Goal: Task Accomplishment & Management: Manage account settings

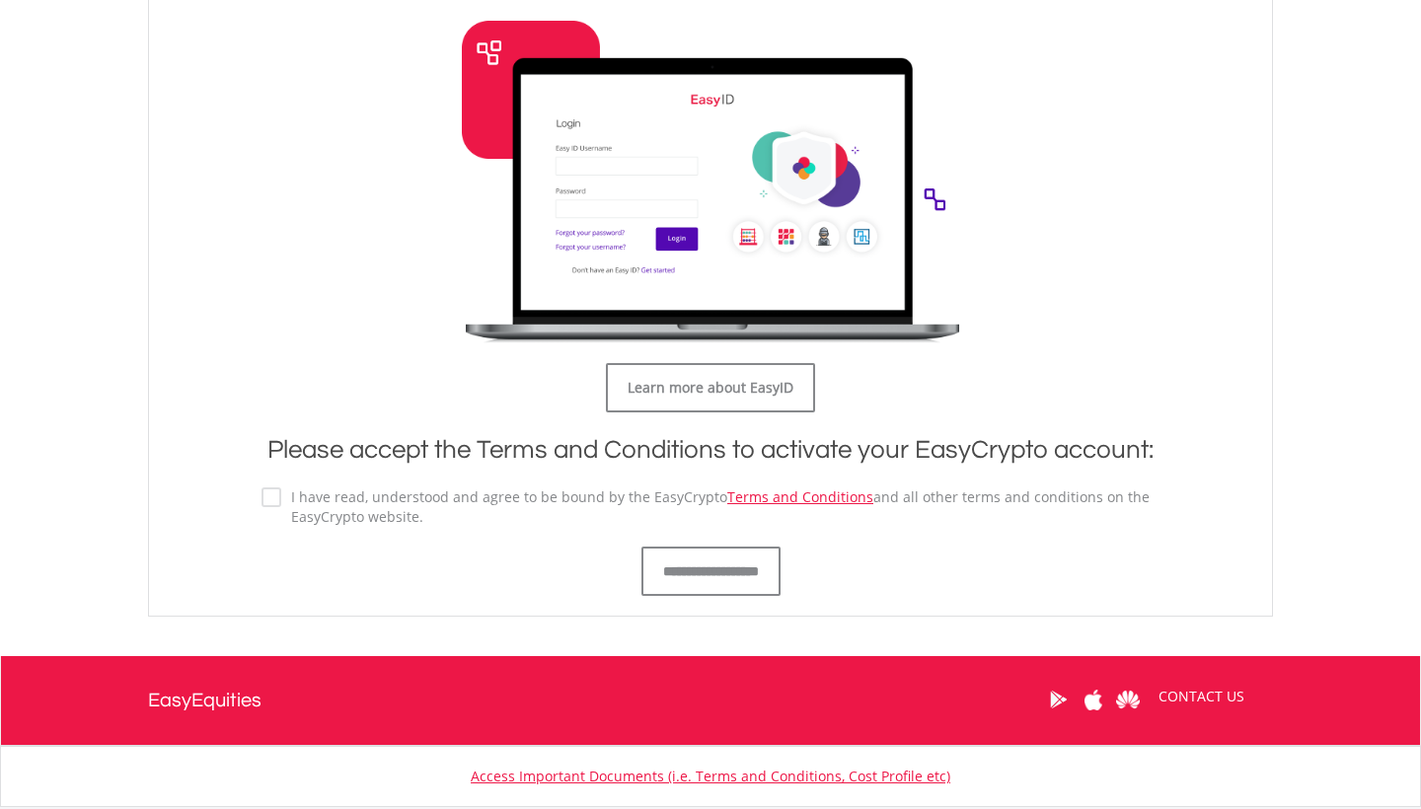
scroll to position [955, 0]
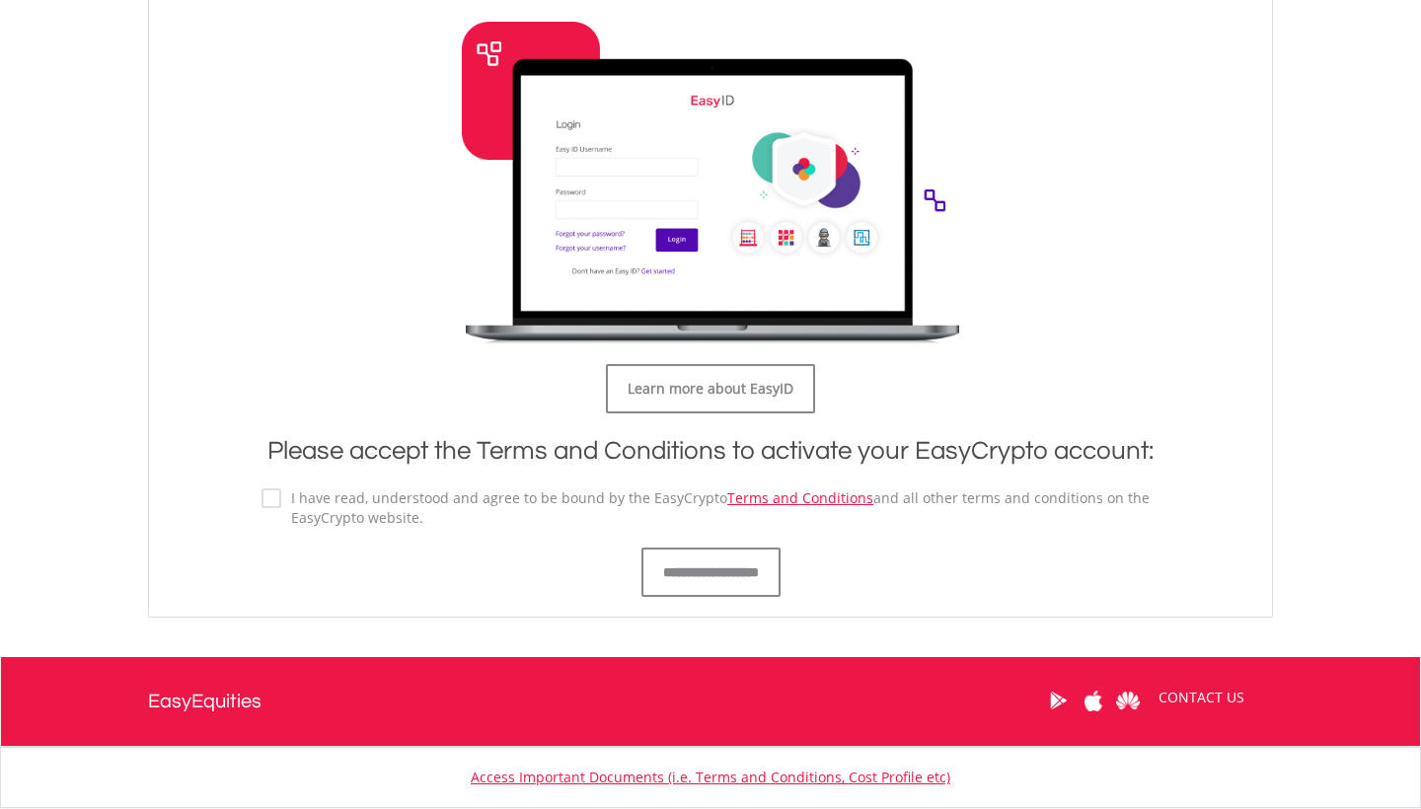
click at [281, 506] on label "I have read, understood and agree to be bound by the EasyCrypto Terms and Condi…" at bounding box center [720, 507] width 878 height 39
click at [736, 558] on input "**********" at bounding box center [710, 572] width 139 height 49
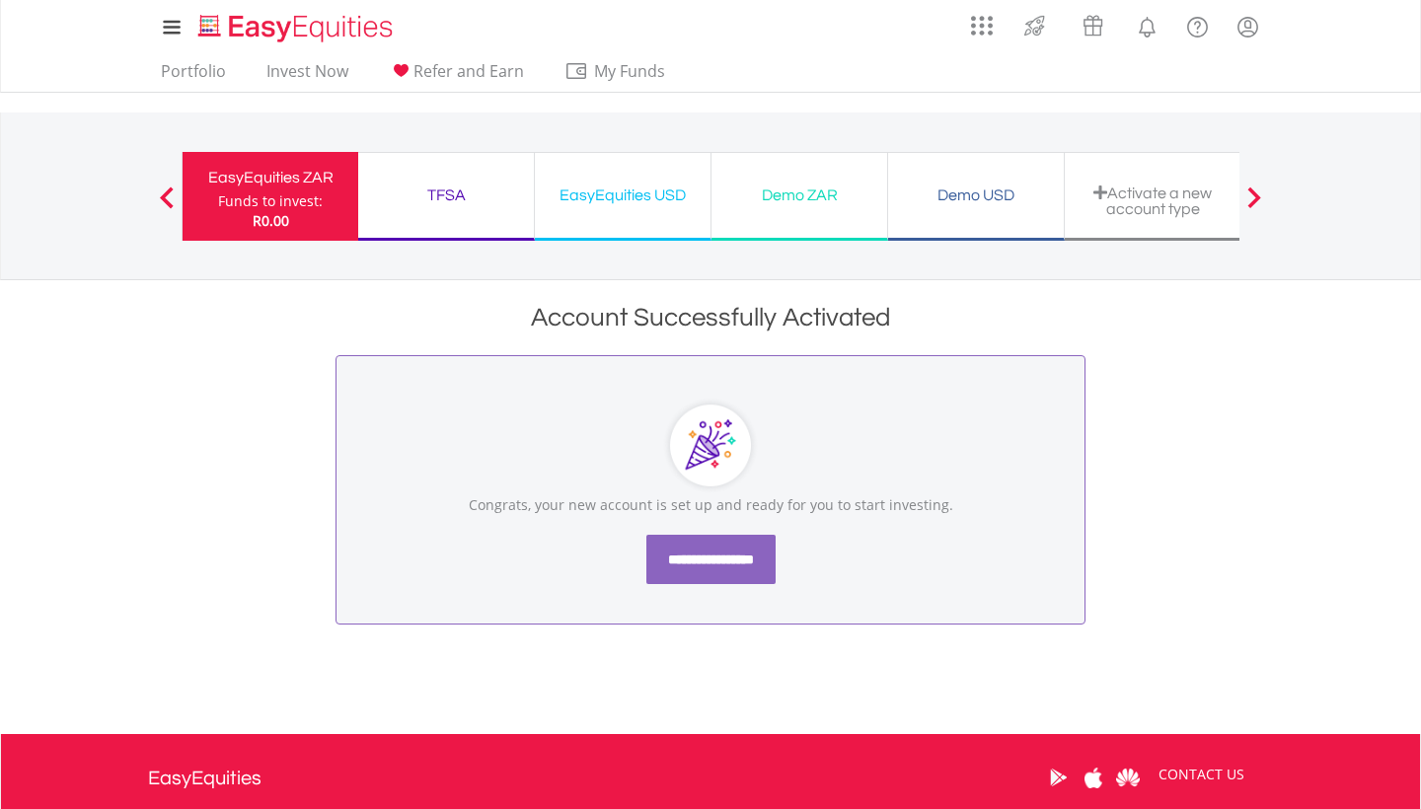
click at [725, 567] on input "**********" at bounding box center [710, 559] width 129 height 49
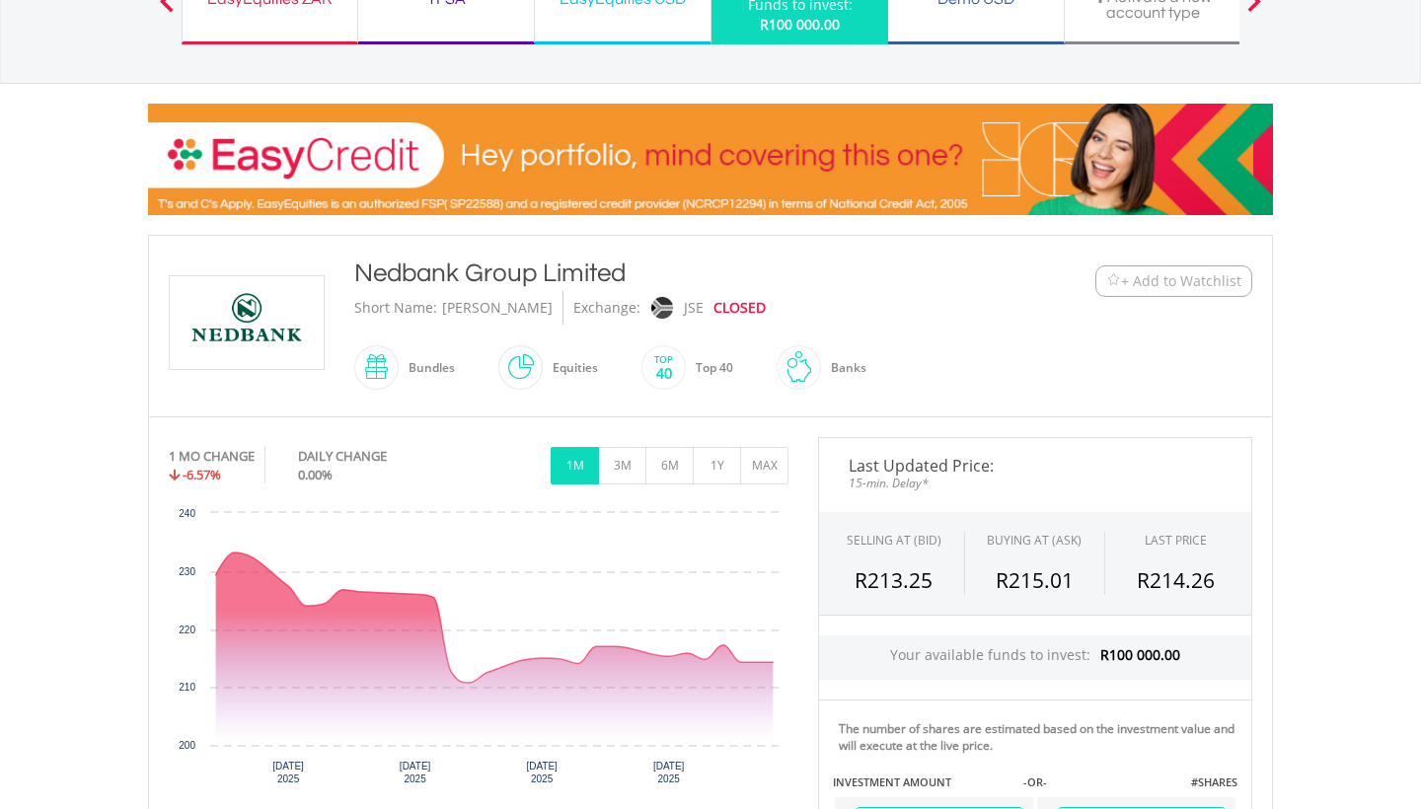
scroll to position [188, 0]
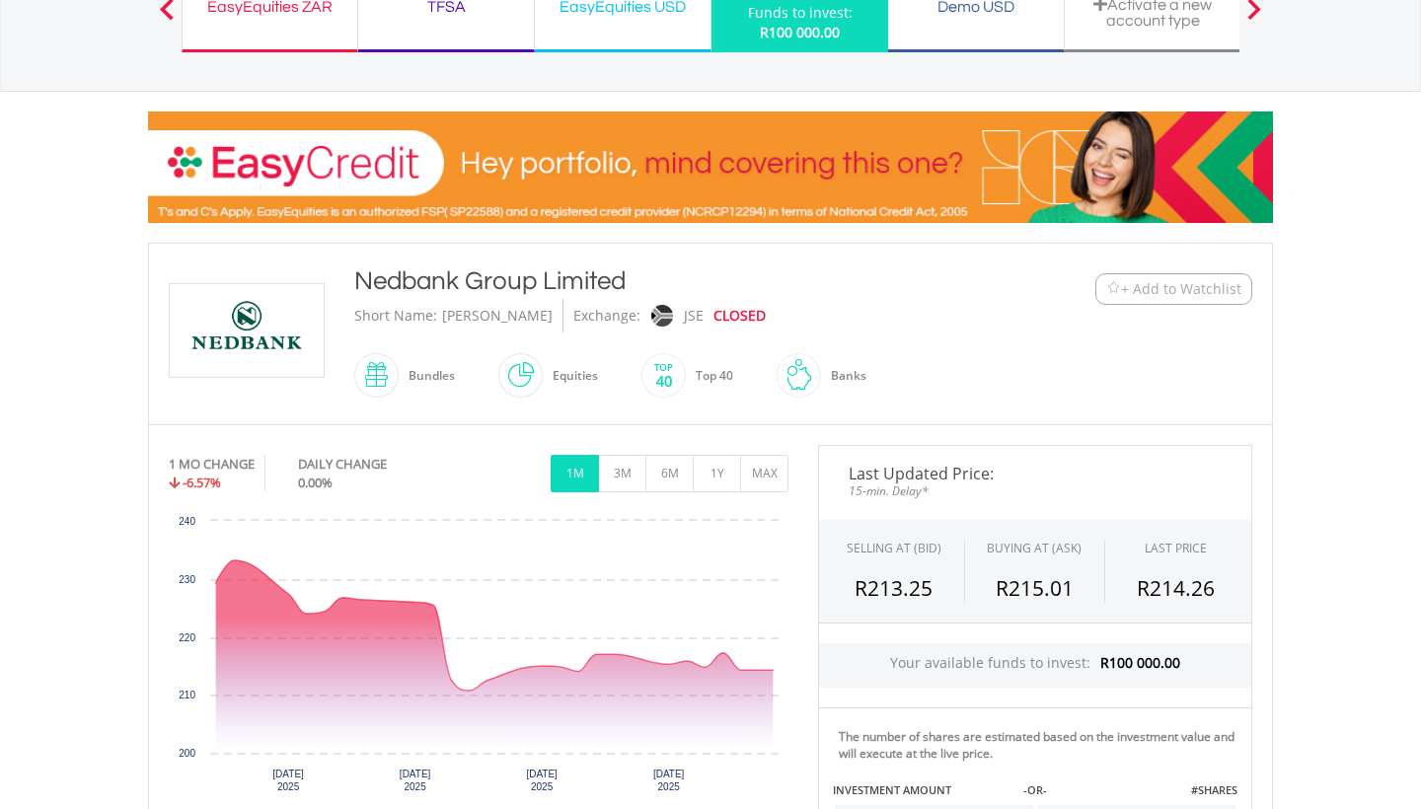
click at [1193, 292] on span "+ Add to Watchlist" at bounding box center [1181, 289] width 120 height 20
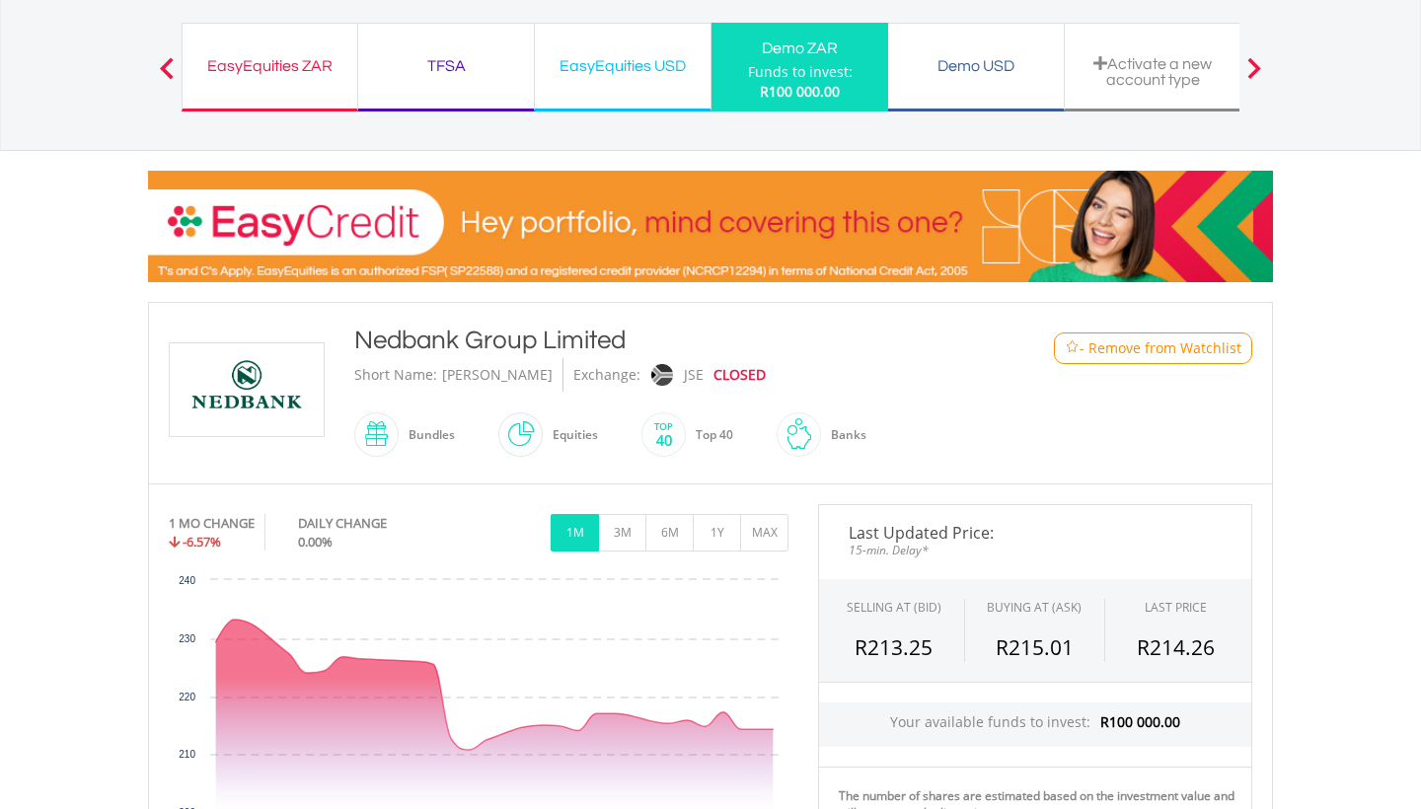
scroll to position [74, 0]
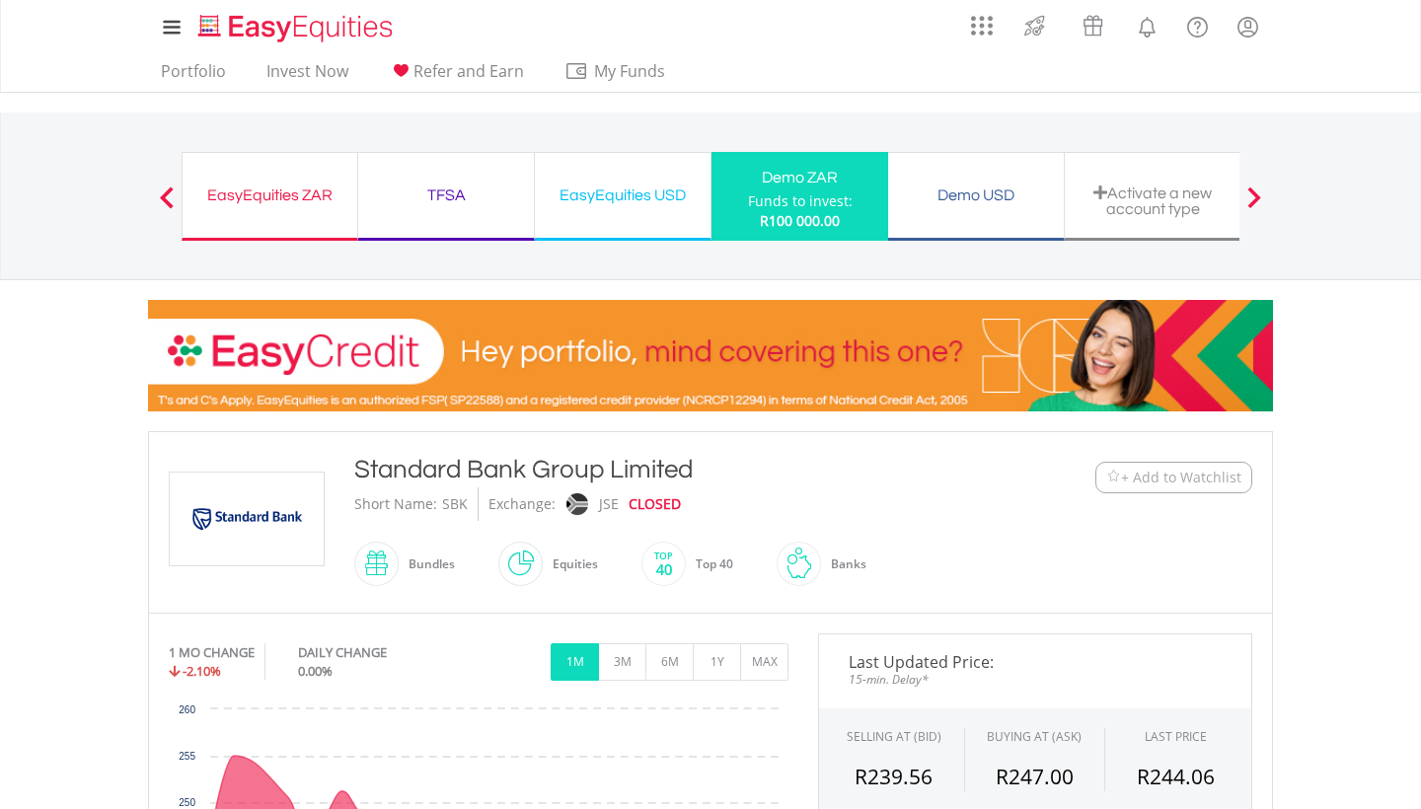
click at [1127, 485] on span "+ Add to Watchlist" at bounding box center [1181, 478] width 120 height 20
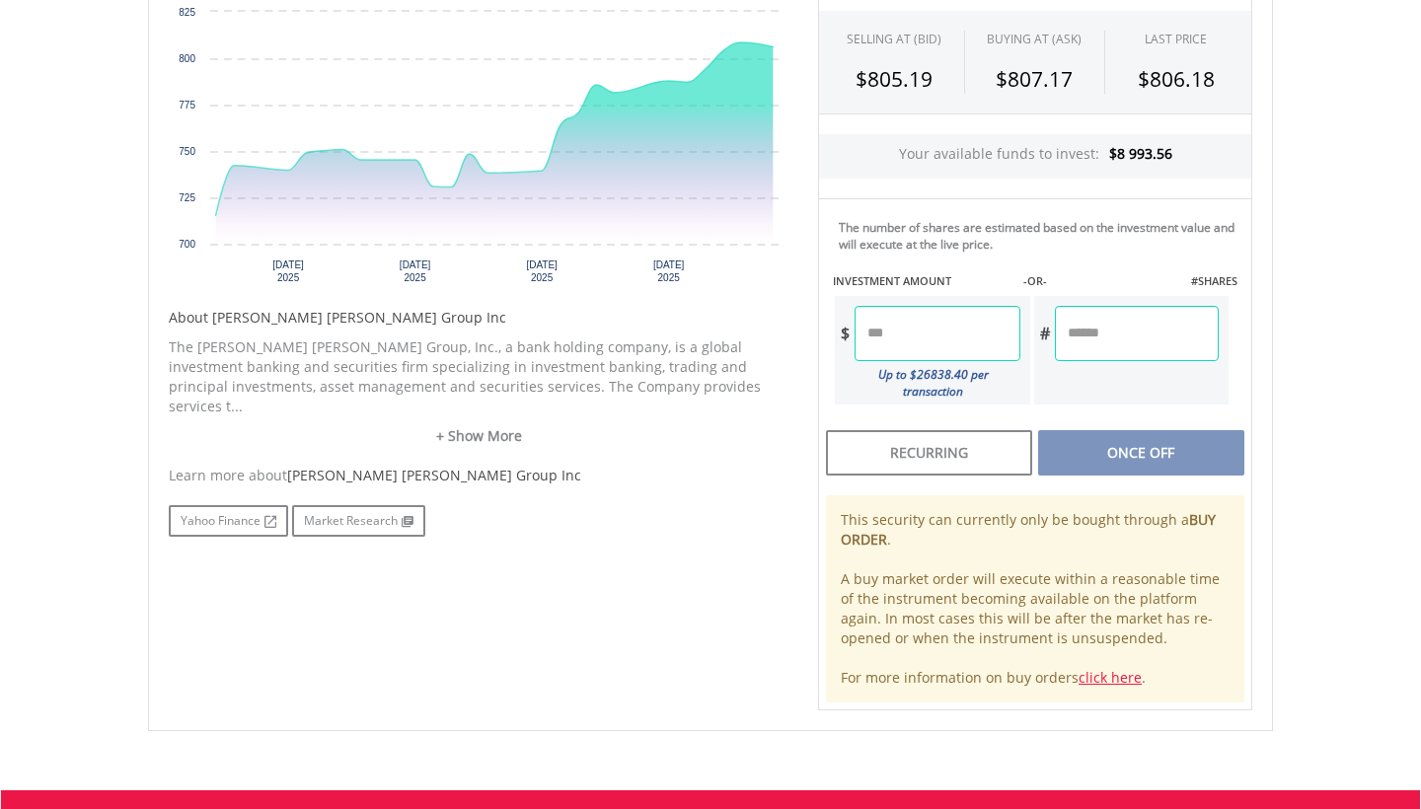
scroll to position [701, 0]
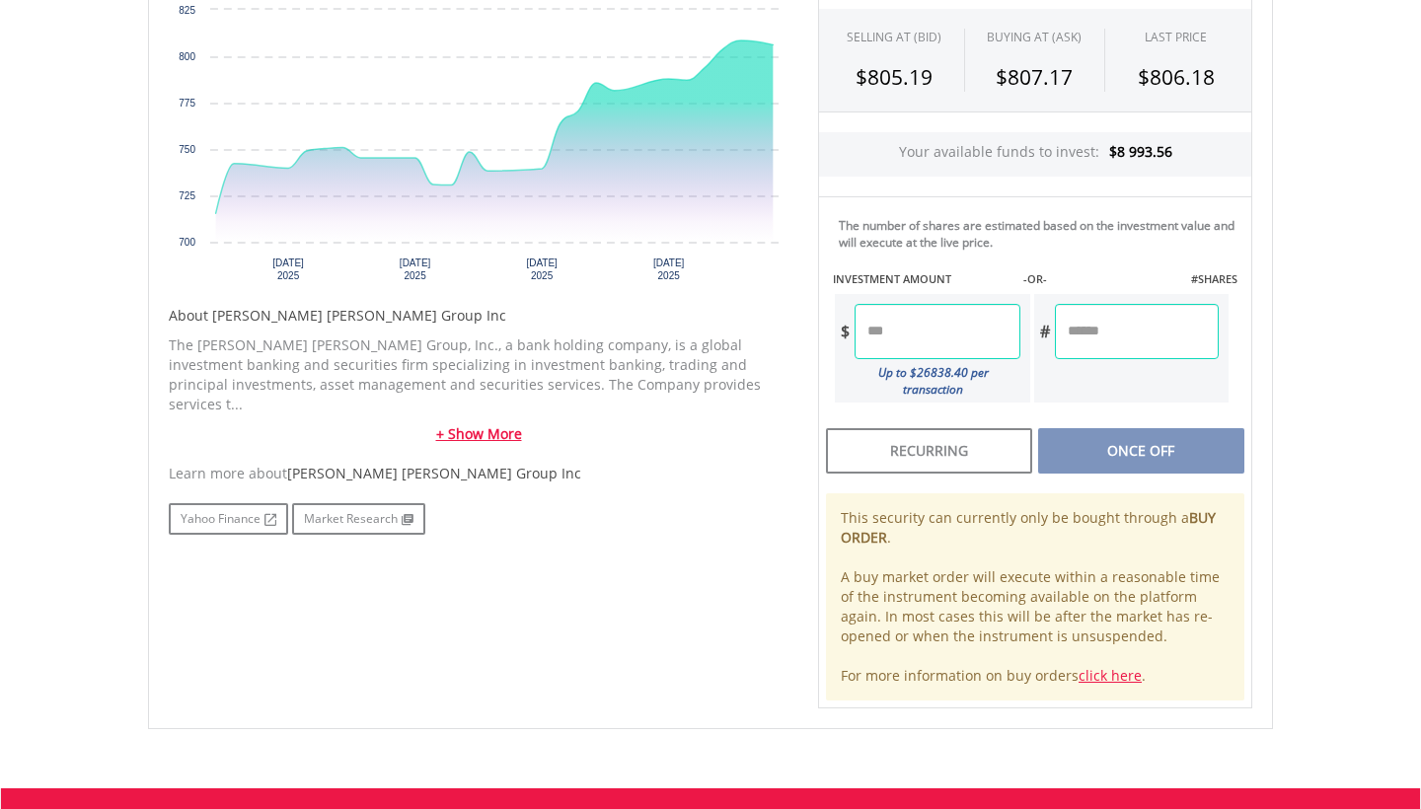
click at [484, 424] on link "+ Show More" at bounding box center [479, 434] width 620 height 20
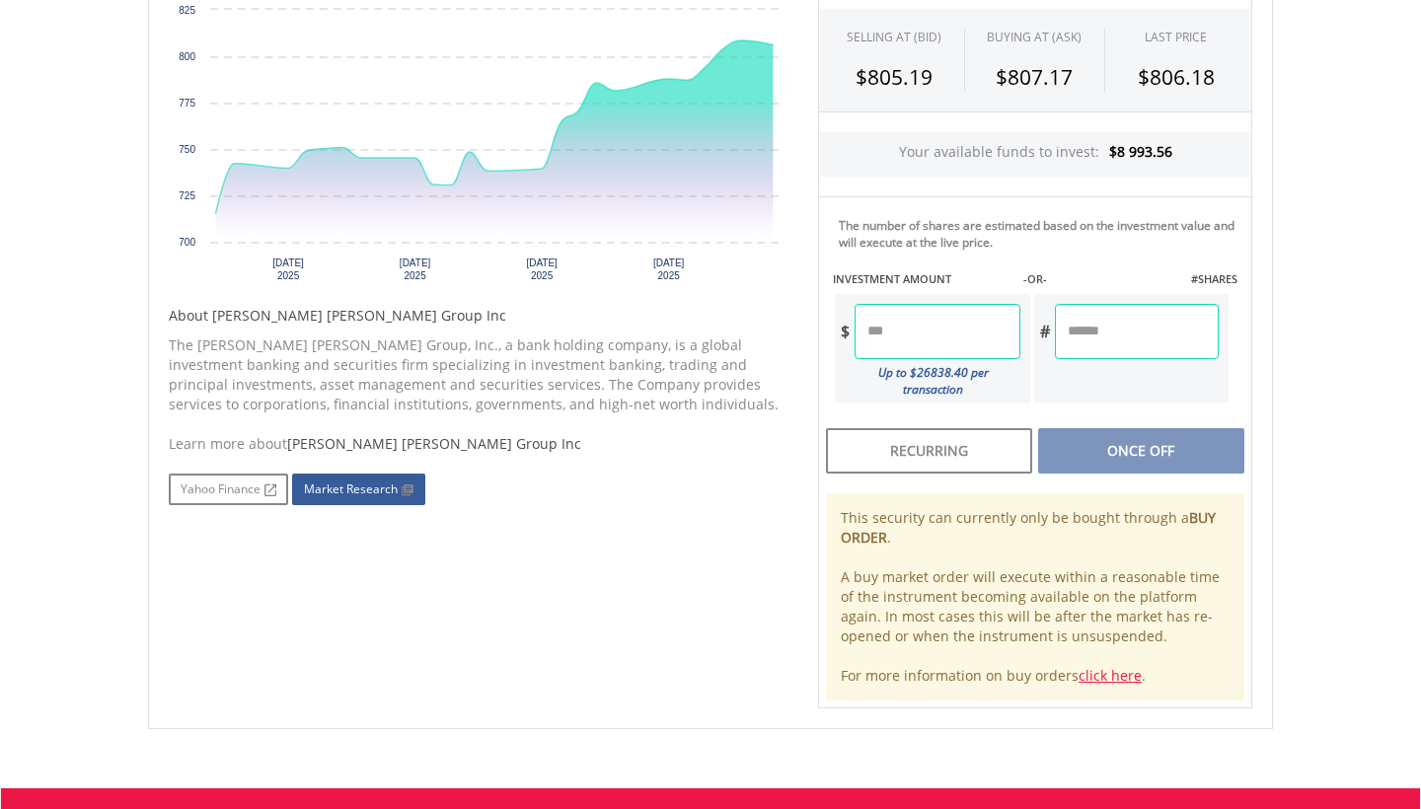
click at [360, 489] on link "Market Research" at bounding box center [358, 490] width 133 height 32
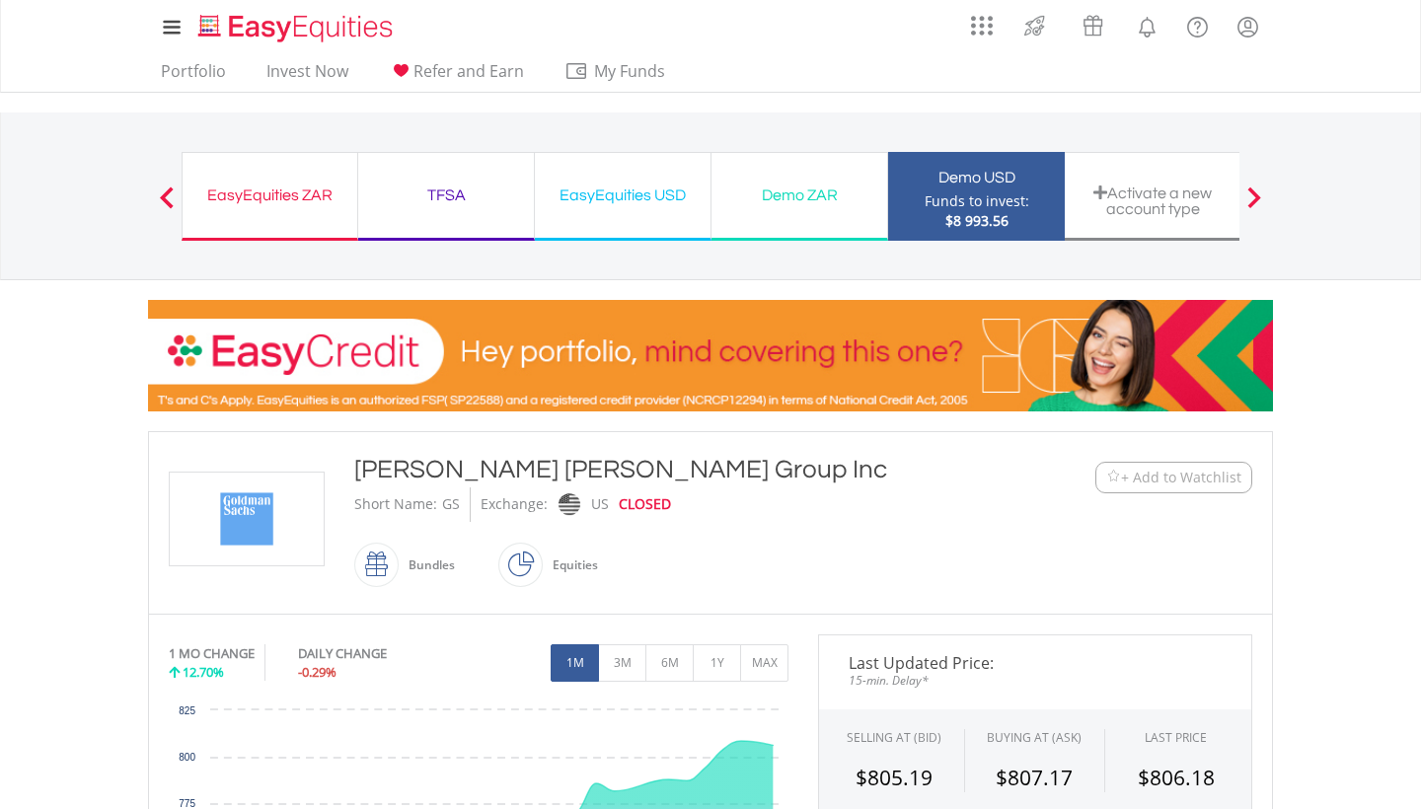
scroll to position [0, 0]
click at [286, 79] on link "Invest Now" at bounding box center [308, 76] width 98 height 31
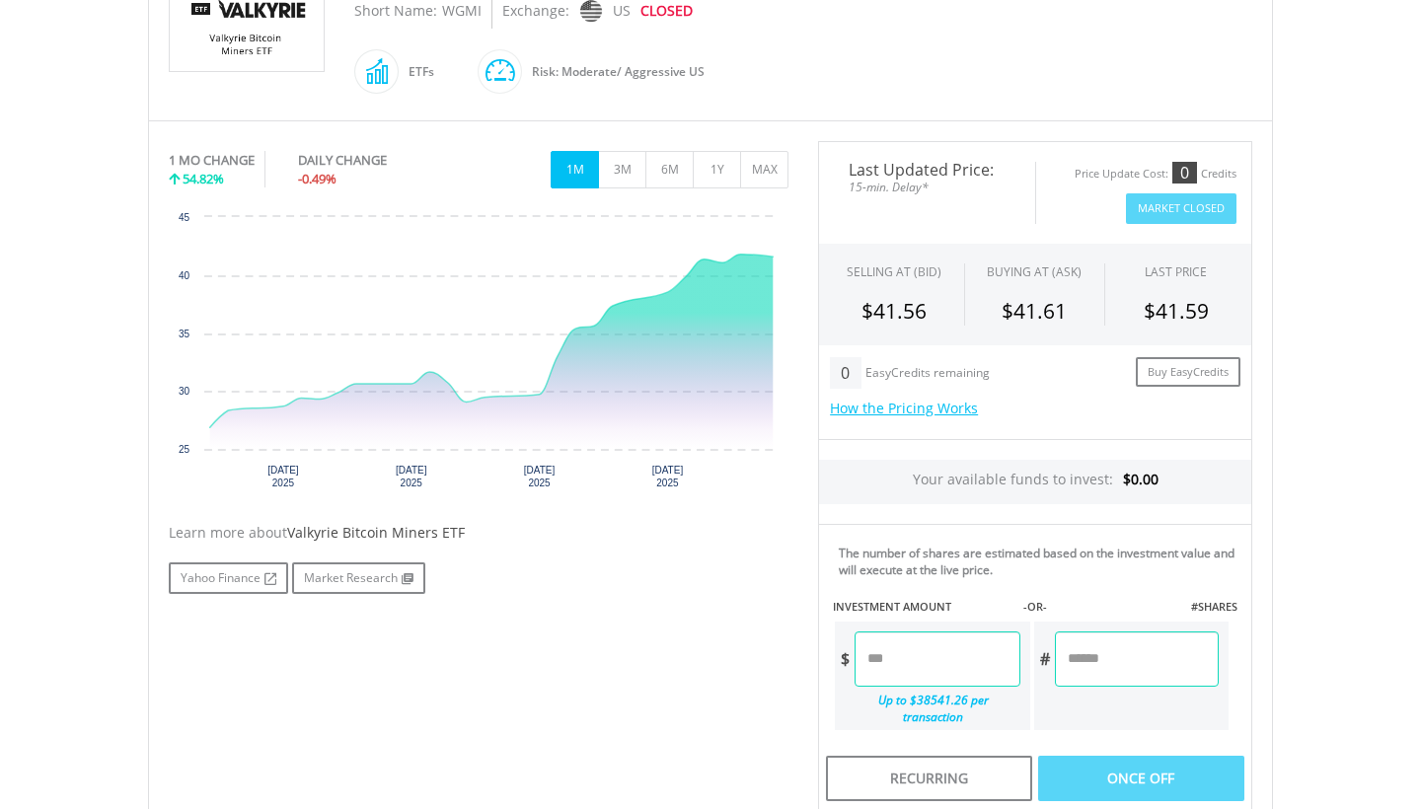
scroll to position [495, 0]
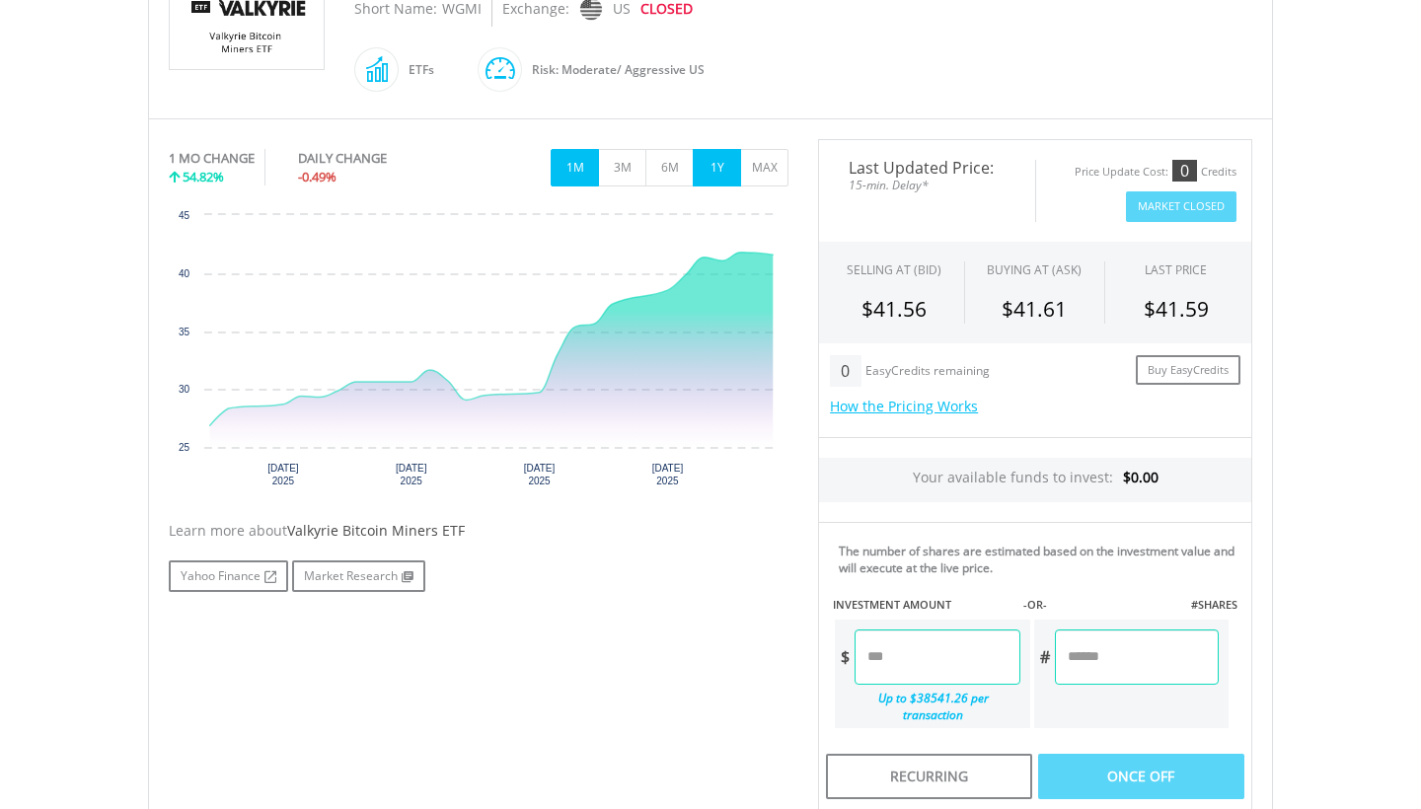
click at [710, 171] on button "1Y" at bounding box center [717, 167] width 48 height 37
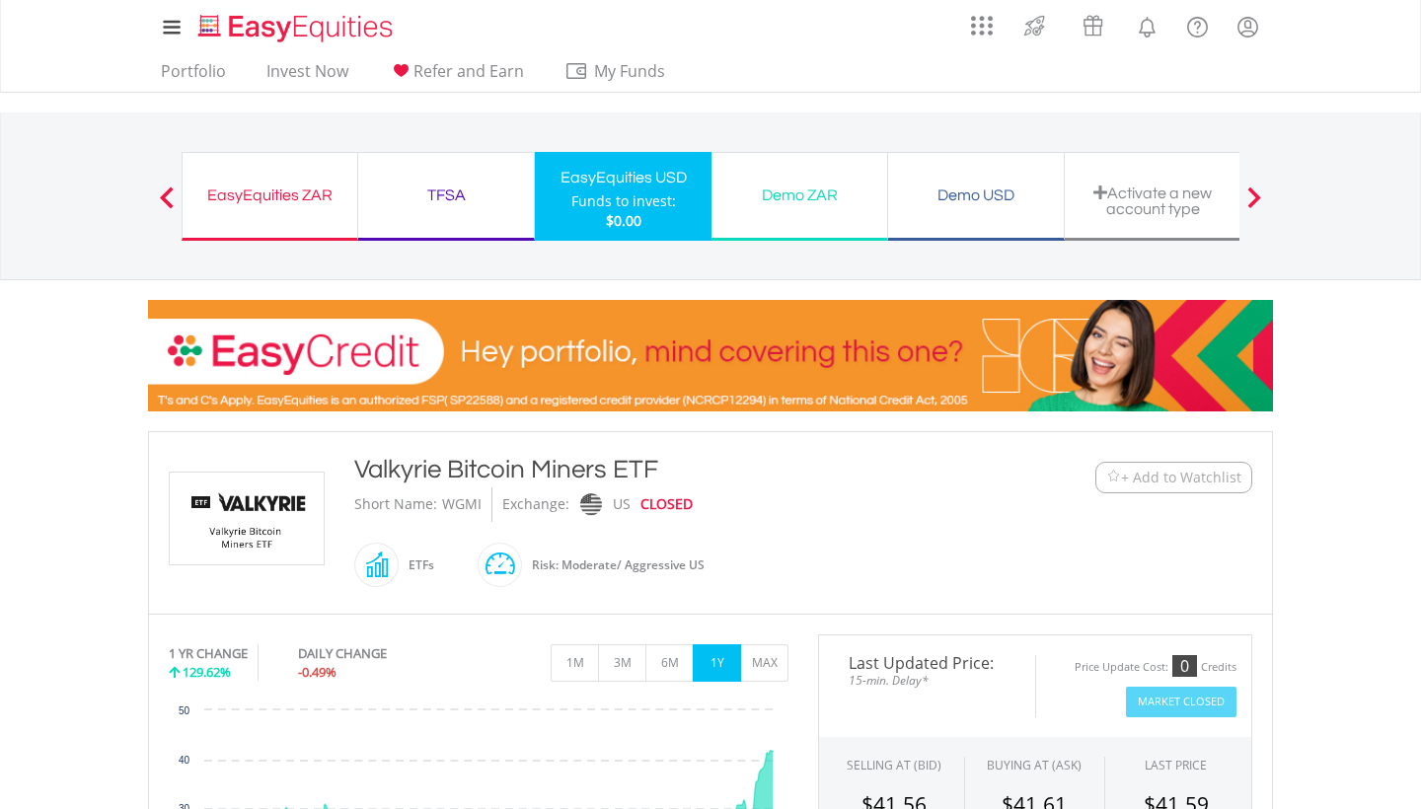
scroll to position [0, 0]
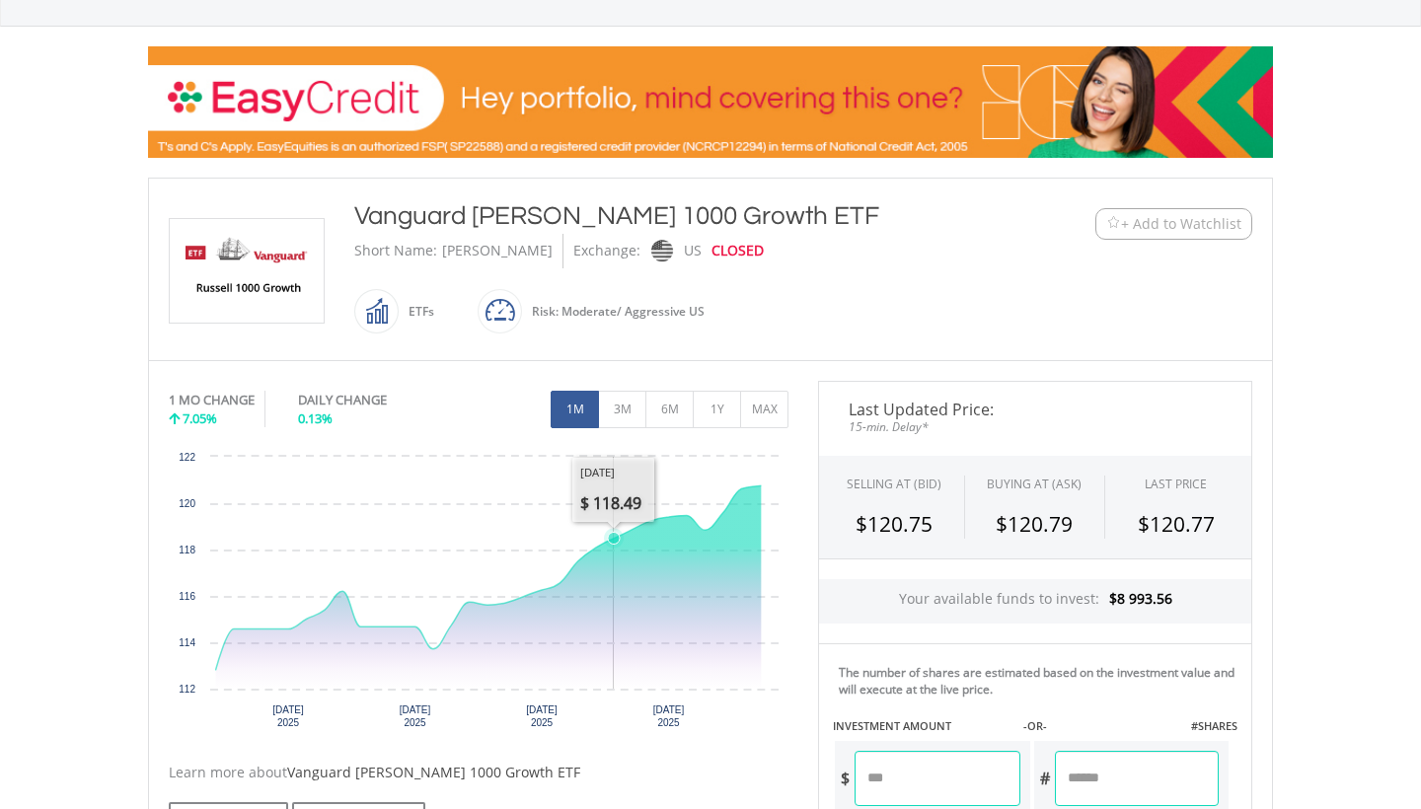
scroll to position [262, 0]
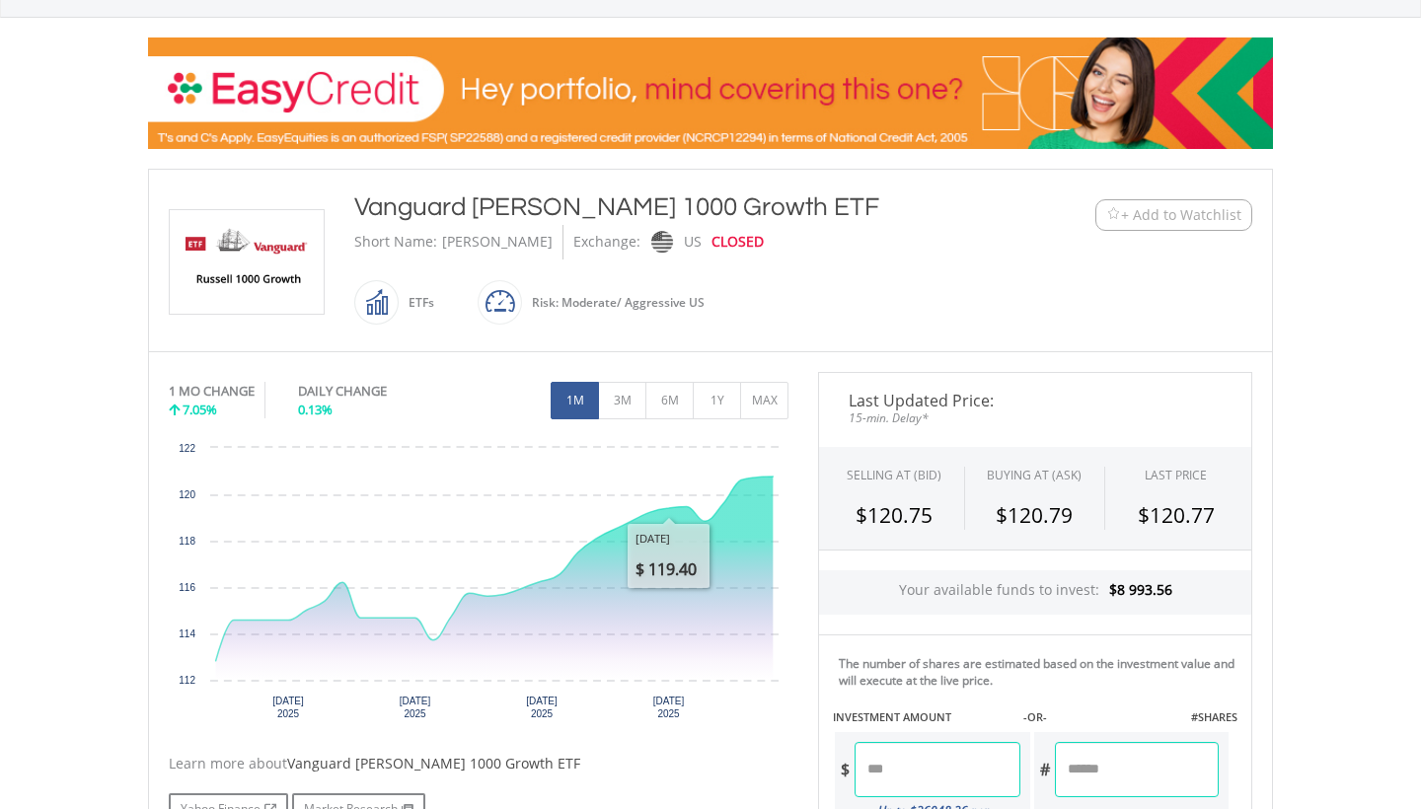
click at [731, 392] on button "1Y" at bounding box center [717, 400] width 48 height 37
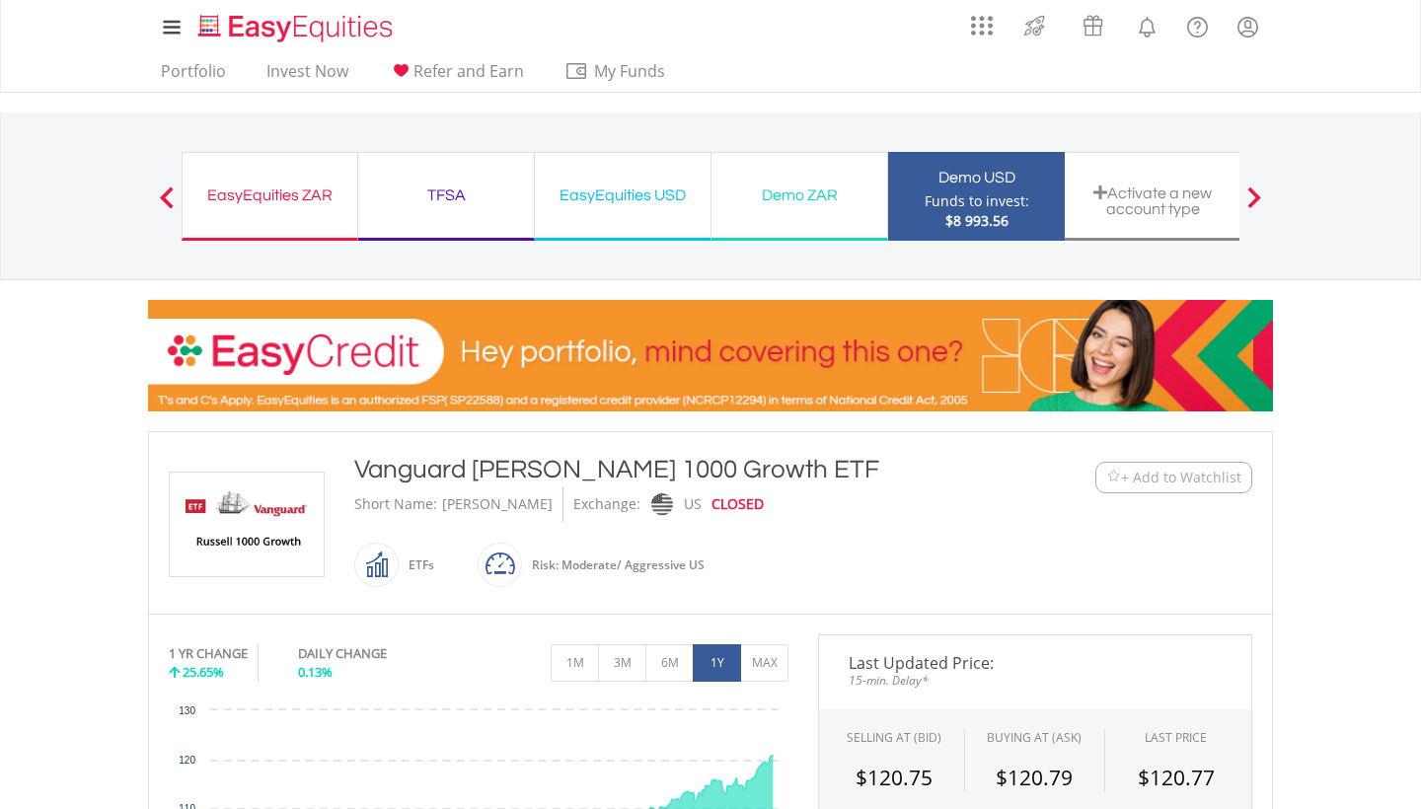
scroll to position [0, 0]
